Goal: Transaction & Acquisition: Purchase product/service

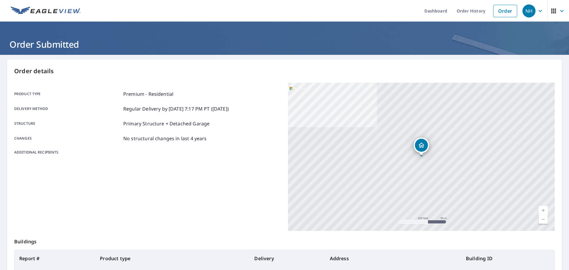
click at [412, 67] on p "Order details" at bounding box center [284, 71] width 541 height 9
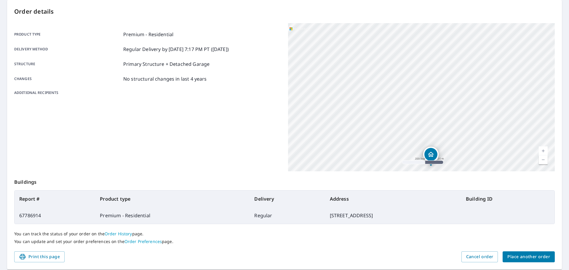
click at [439, 9] on p "Order details" at bounding box center [284, 11] width 541 height 9
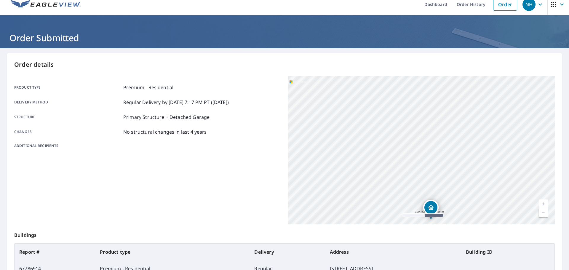
scroll to position [0, 0]
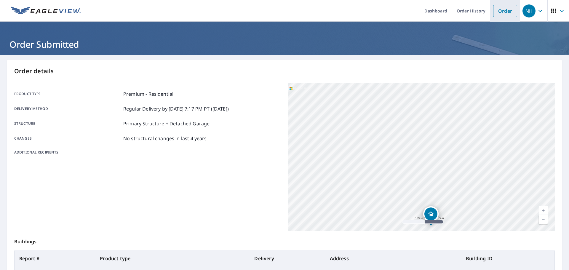
click at [504, 11] on link "Order" at bounding box center [505, 11] width 24 height 12
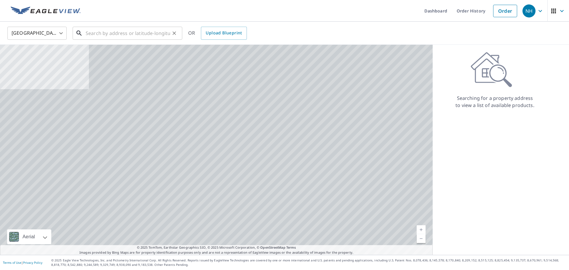
click at [151, 34] on input "text" at bounding box center [128, 33] width 85 height 17
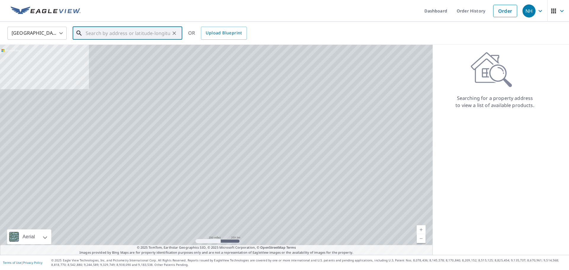
paste input "[STREET_ADDRESS]"
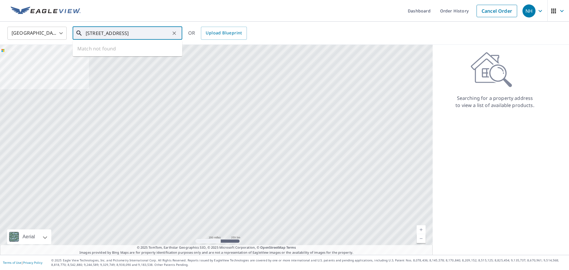
scroll to position [0, 35]
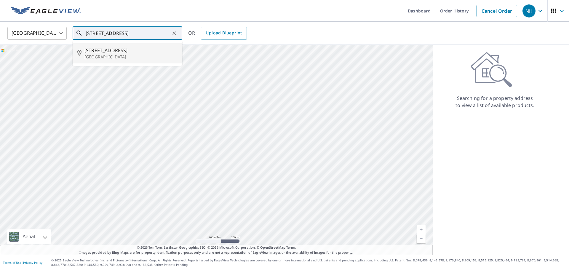
click at [152, 51] on span "[STREET_ADDRESS]" at bounding box center [131, 50] width 93 height 7
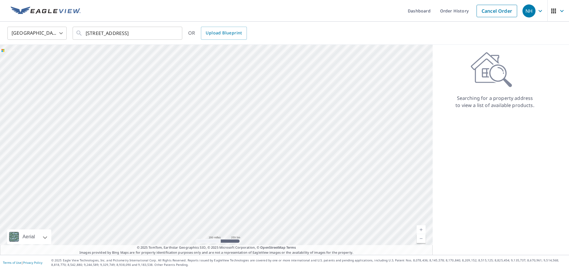
type input "[STREET_ADDRESS]"
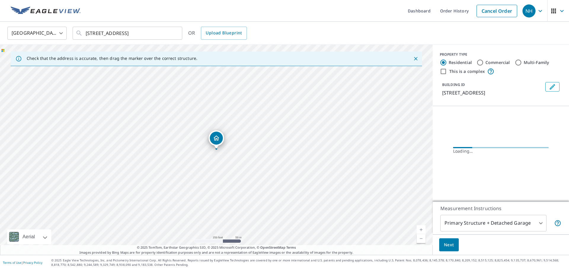
scroll to position [0, 0]
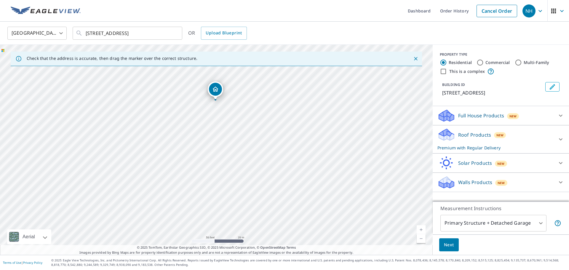
drag, startPoint x: 211, startPoint y: 85, endPoint x: 213, endPoint y: 87, distance: 3.5
click at [458, 245] on button "Next" at bounding box center [449, 244] width 20 height 13
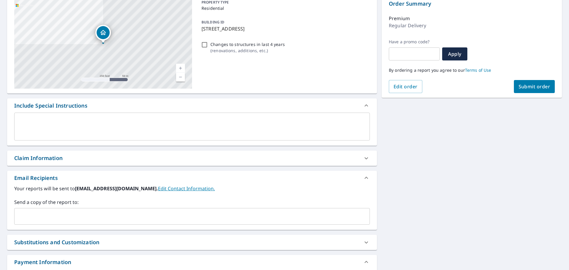
scroll to position [107, 0]
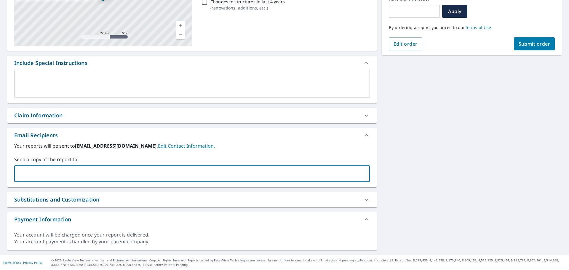
click at [165, 173] on input "text" at bounding box center [188, 173] width 342 height 11
type input "[PERSON_NAME][EMAIL_ADDRESS][DOMAIN_NAME]"
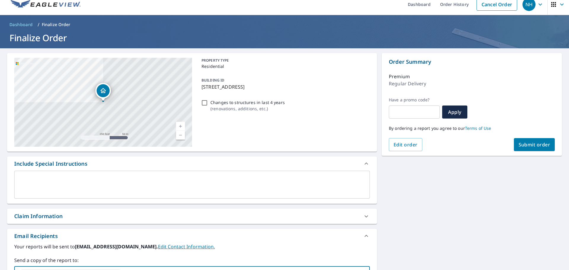
scroll to position [0, 0]
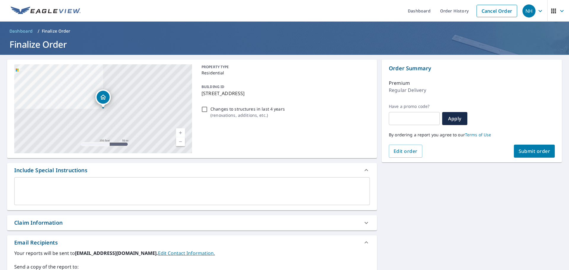
click at [549, 154] on span "Submit order" at bounding box center [535, 151] width 32 height 7
checkbox input "true"
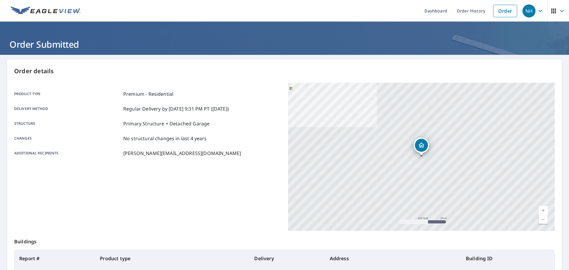
scroll to position [79, 0]
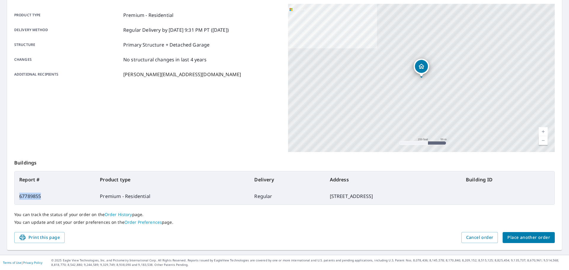
drag, startPoint x: 40, startPoint y: 195, endPoint x: 20, endPoint y: 196, distance: 20.2
click at [20, 196] on td "67789855" at bounding box center [55, 196] width 81 height 17
copy td "67789855"
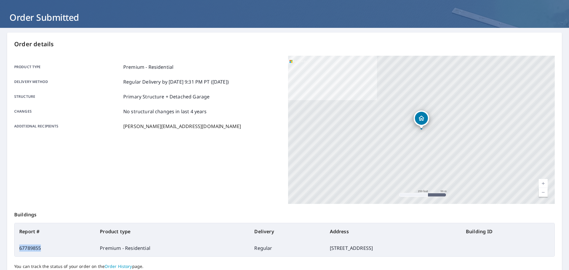
scroll to position [0, 0]
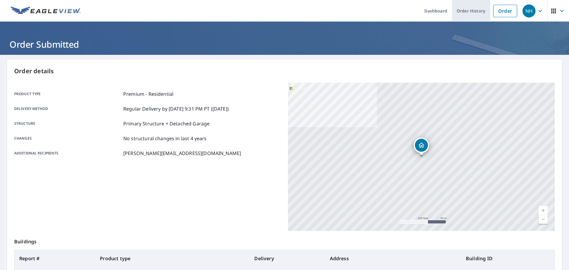
click at [479, 16] on link "Order History" at bounding box center [471, 11] width 38 height 22
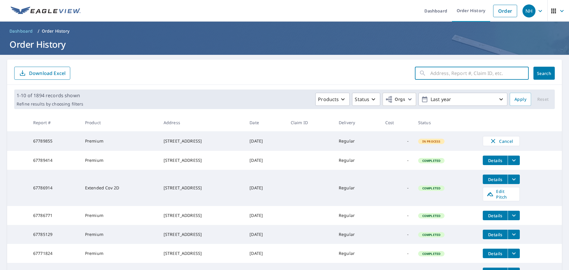
click at [463, 77] on input "text" at bounding box center [480, 73] width 98 height 17
paste input "[STREET_ADDRESS]"
type input "[STREET_ADDRESS]"
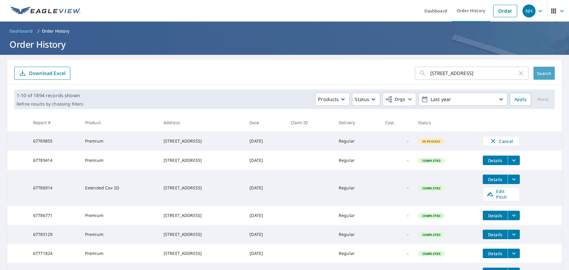
click at [534, 73] on button "Search" at bounding box center [544, 73] width 21 height 13
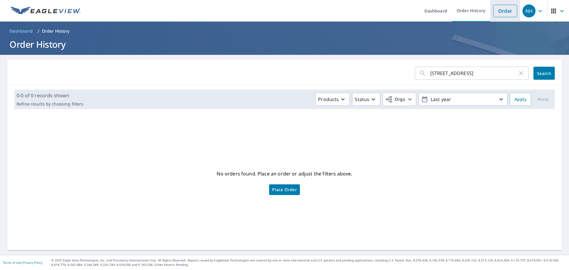
click at [515, 10] on link "Order" at bounding box center [505, 11] width 24 height 12
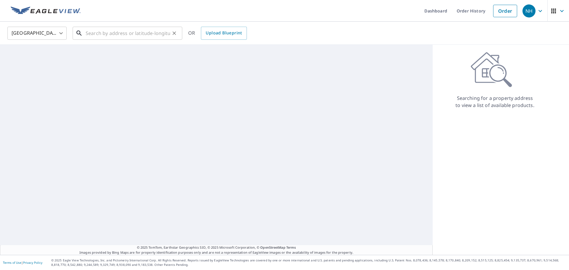
click at [163, 31] on input "text" at bounding box center [128, 33] width 85 height 17
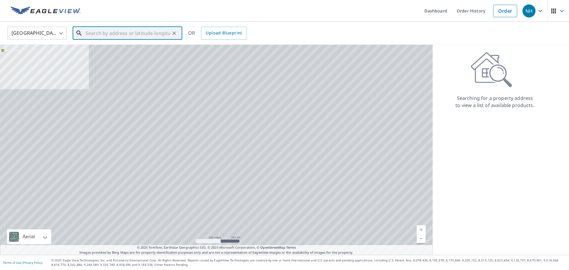
paste input "[STREET_ADDRESS]"
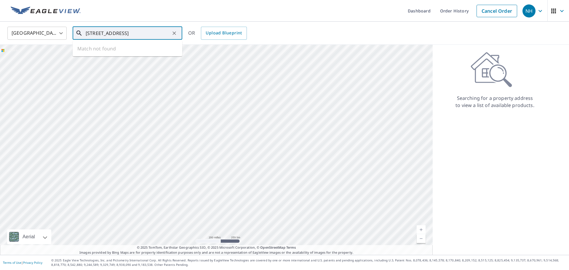
scroll to position [0, 26]
click at [116, 58] on p "Tacoma, WA 98422" at bounding box center [131, 57] width 93 height 6
type input "[STREET_ADDRESS]"
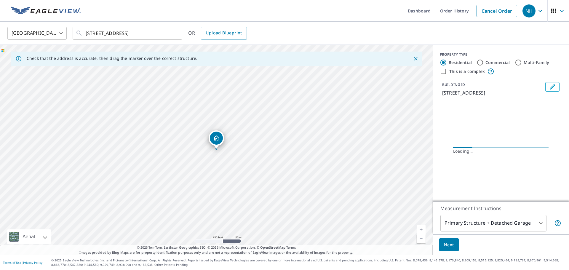
scroll to position [0, 0]
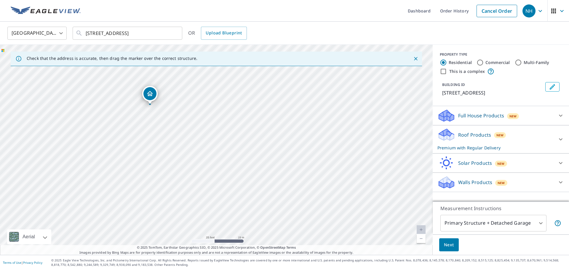
drag, startPoint x: 150, startPoint y: 96, endPoint x: 151, endPoint y: 93, distance: 3.2
click at [442, 243] on button "Next" at bounding box center [449, 244] width 20 height 13
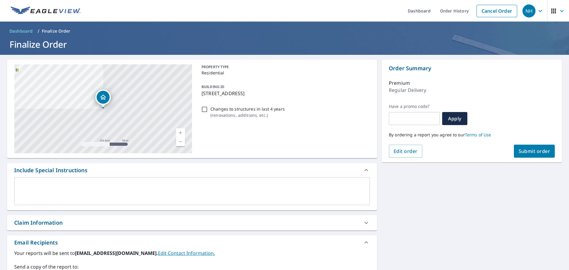
click at [538, 151] on span "Submit order" at bounding box center [535, 151] width 32 height 7
checkbox input "true"
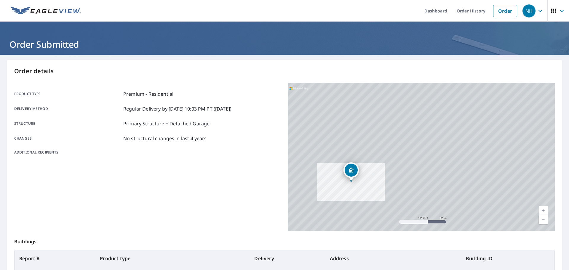
click at [158, 190] on div "Product type Premium - Residential Delivery method Regular Delivery by [DATE] 1…" at bounding box center [147, 157] width 267 height 148
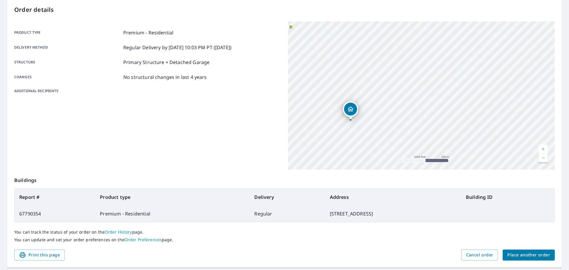
scroll to position [79, 0]
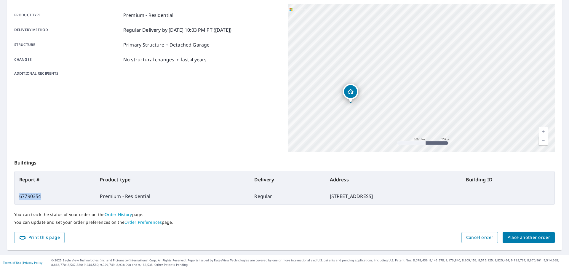
drag, startPoint x: 41, startPoint y: 198, endPoint x: 18, endPoint y: 197, distance: 22.9
click at [18, 197] on td "67790354" at bounding box center [55, 196] width 81 height 17
copy td "67790354"
